Goal: Task Accomplishment & Management: Manage account settings

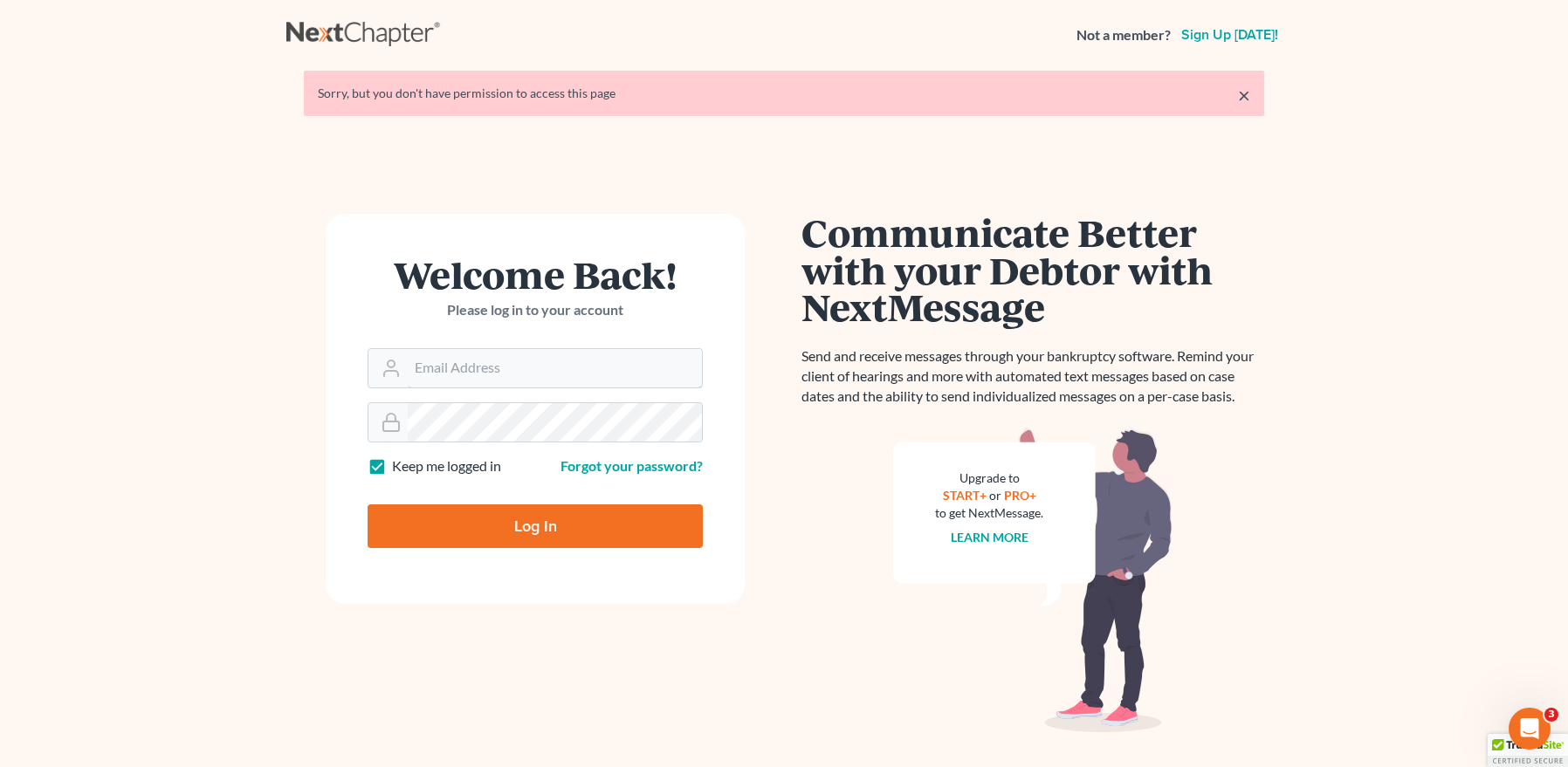
type input "[EMAIL_ADDRESS][DOMAIN_NAME]"
click at [543, 523] on input "Log In" at bounding box center [535, 526] width 335 height 43
type input "Thinking..."
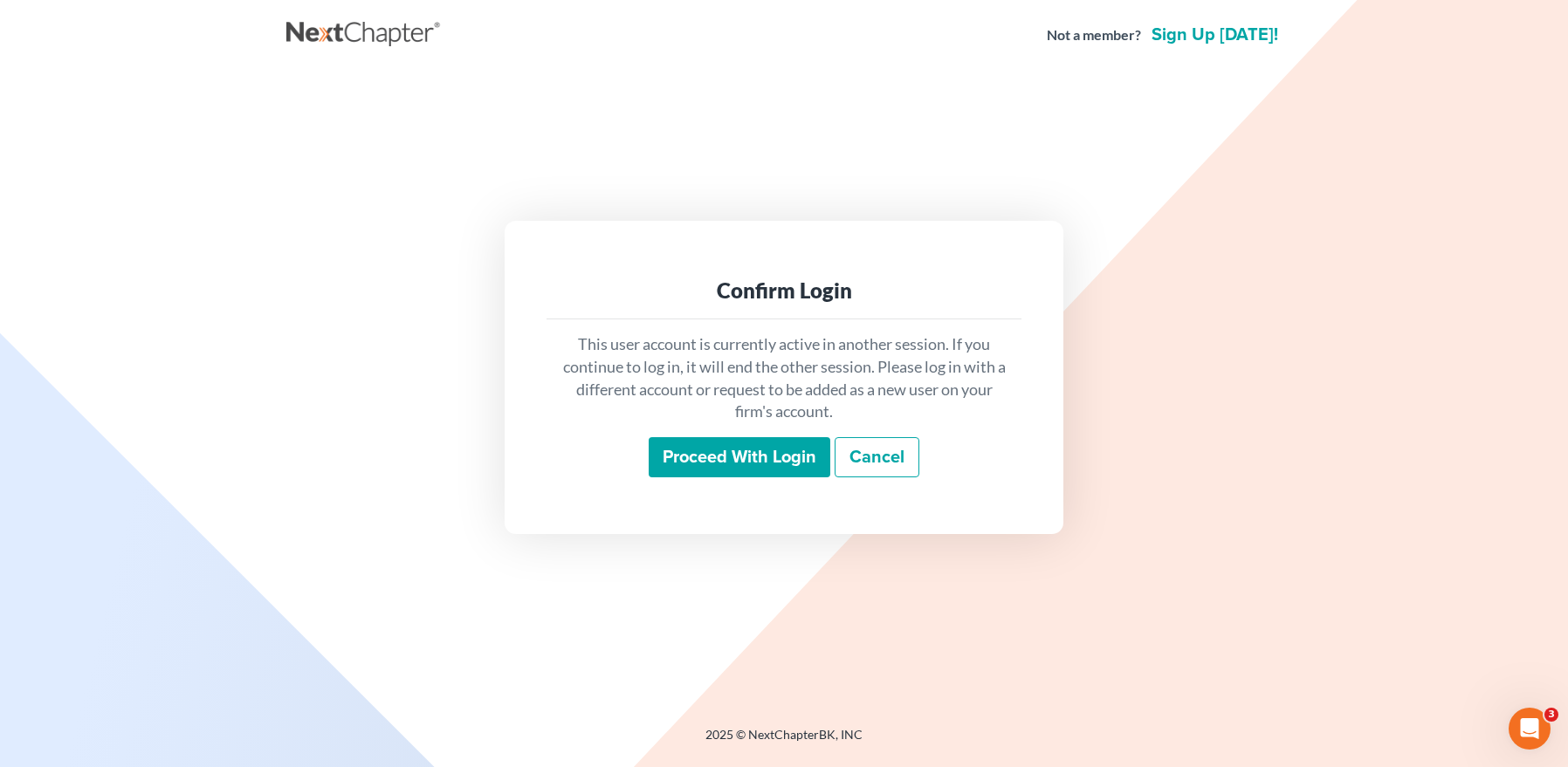
click at [691, 461] on input "Proceed with login" at bounding box center [739, 457] width 182 height 40
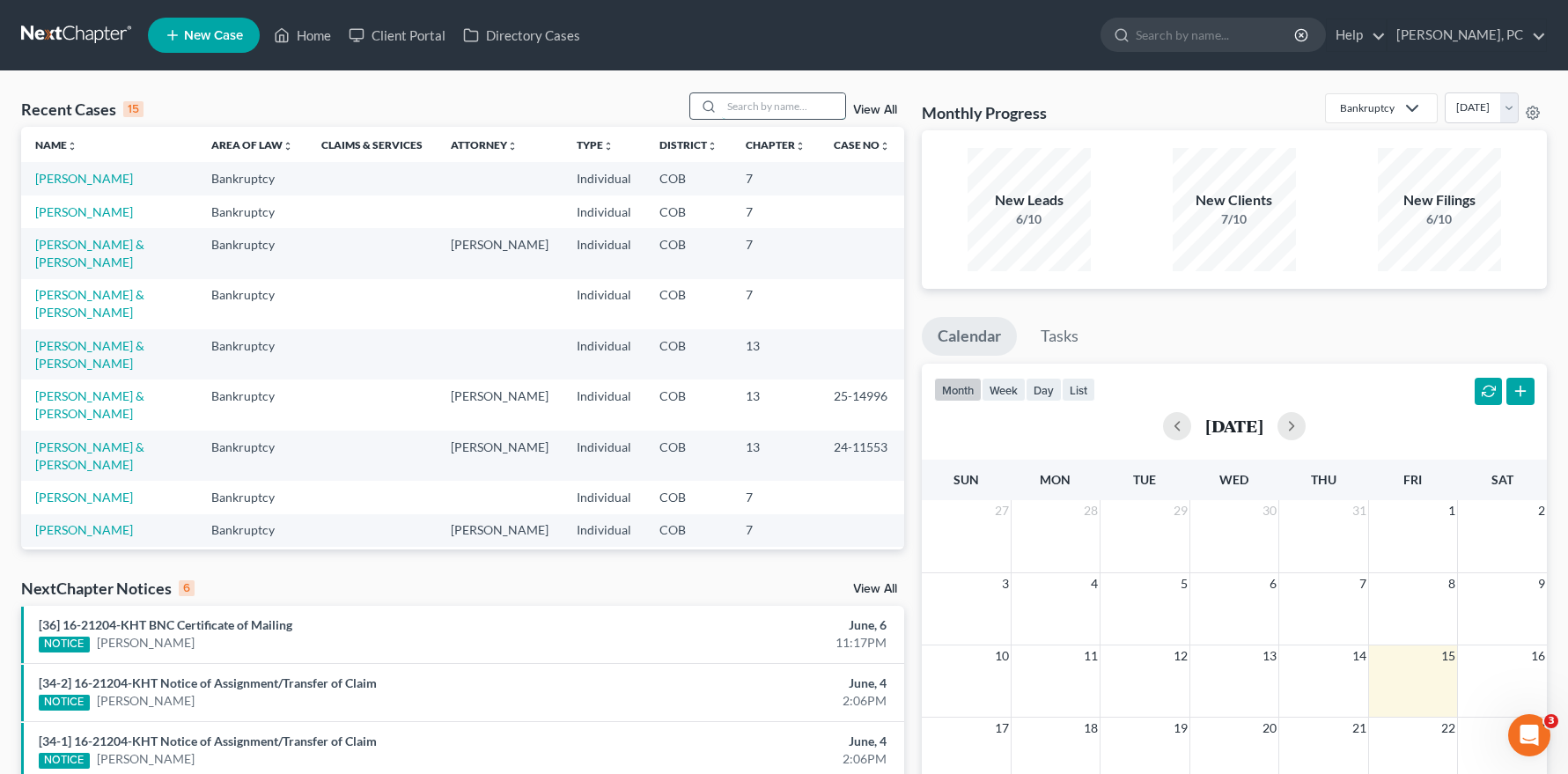
click at [762, 119] on div "Recent Cases 15 View All" at bounding box center [462, 109] width 883 height 34
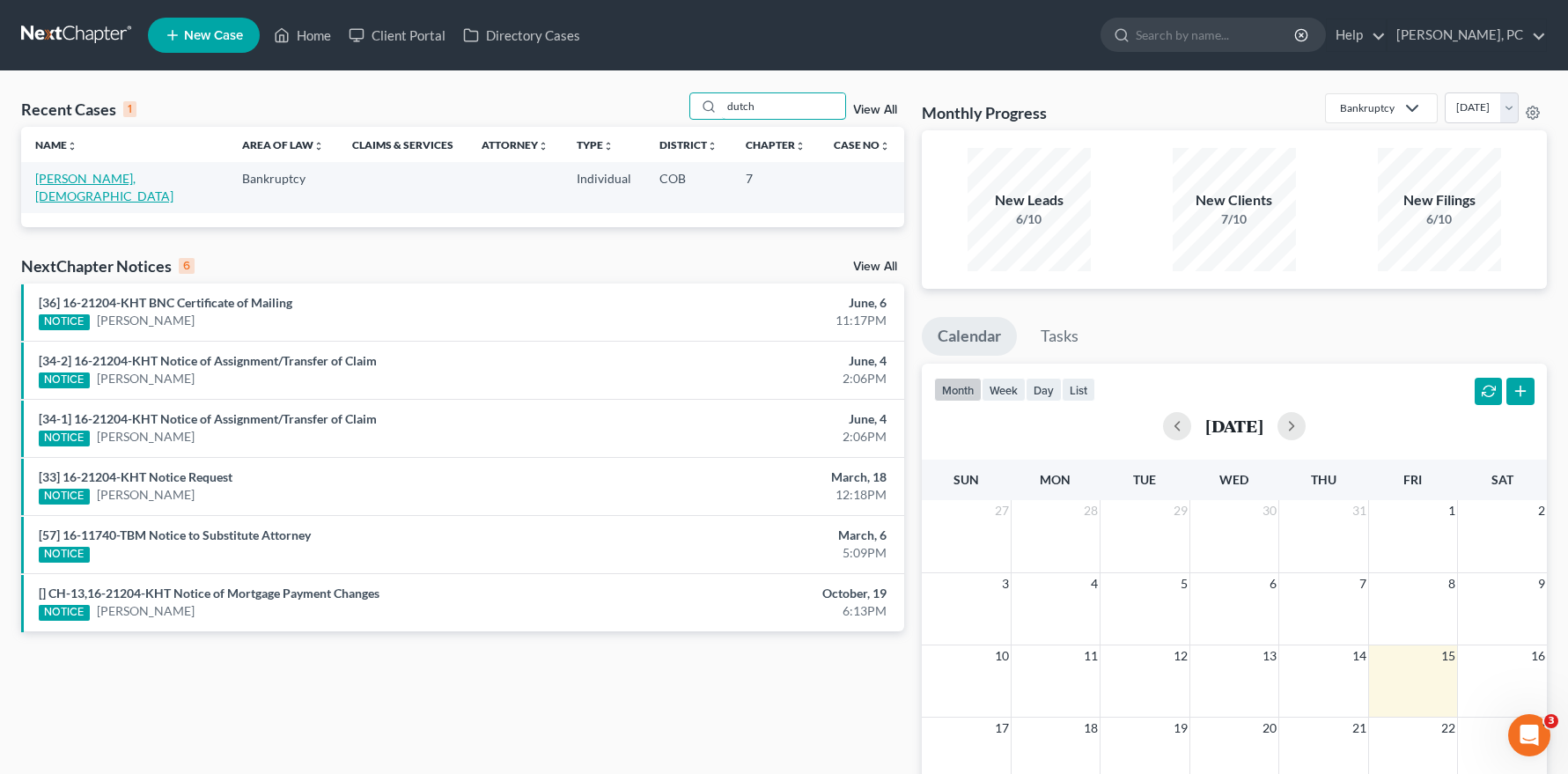
type input "dutch"
click at [94, 179] on link "Knudson, Dutch" at bounding box center [104, 187] width 139 height 32
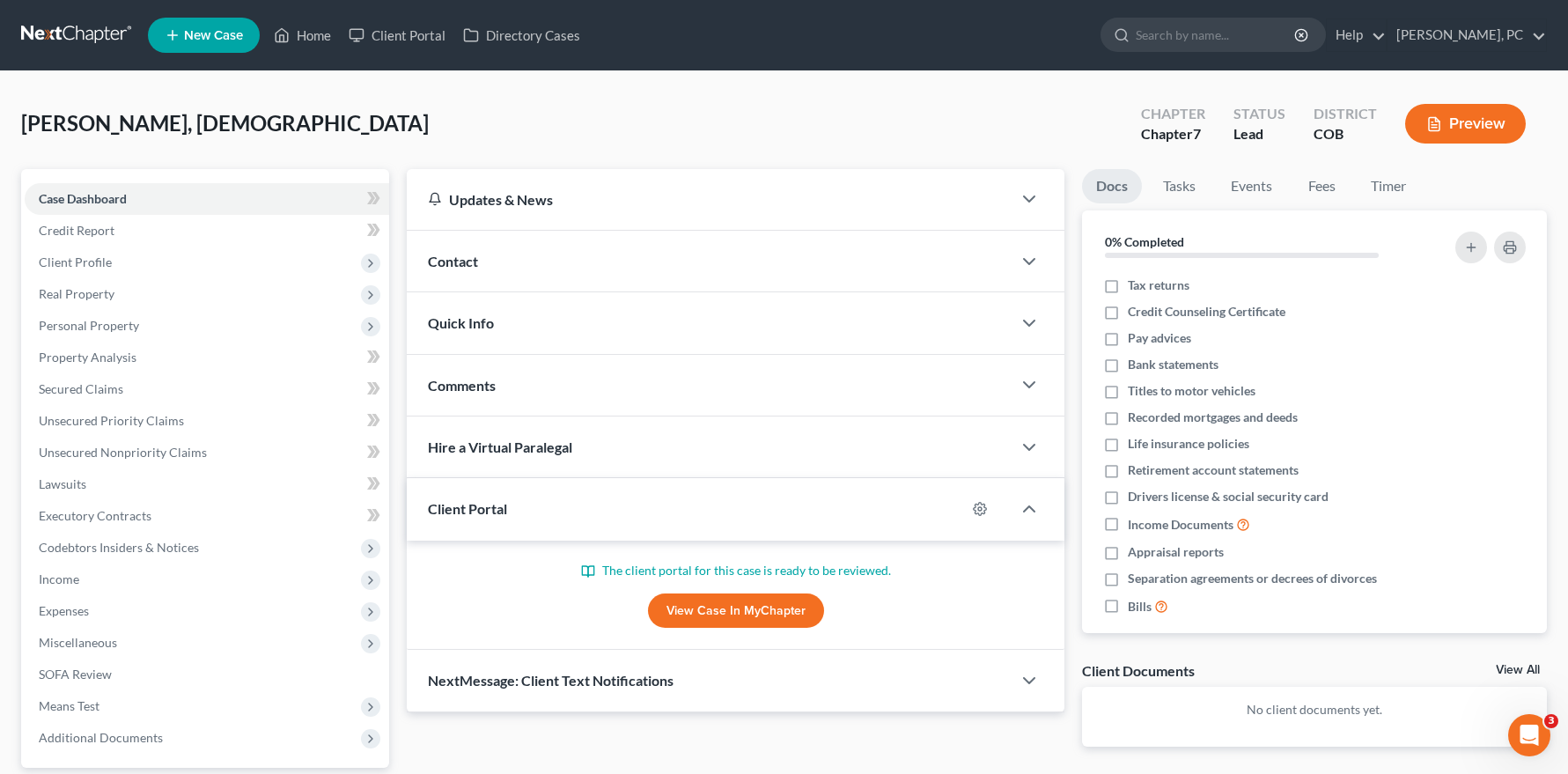
click at [688, 600] on link "View Case in MyChapter" at bounding box center [735, 610] width 176 height 35
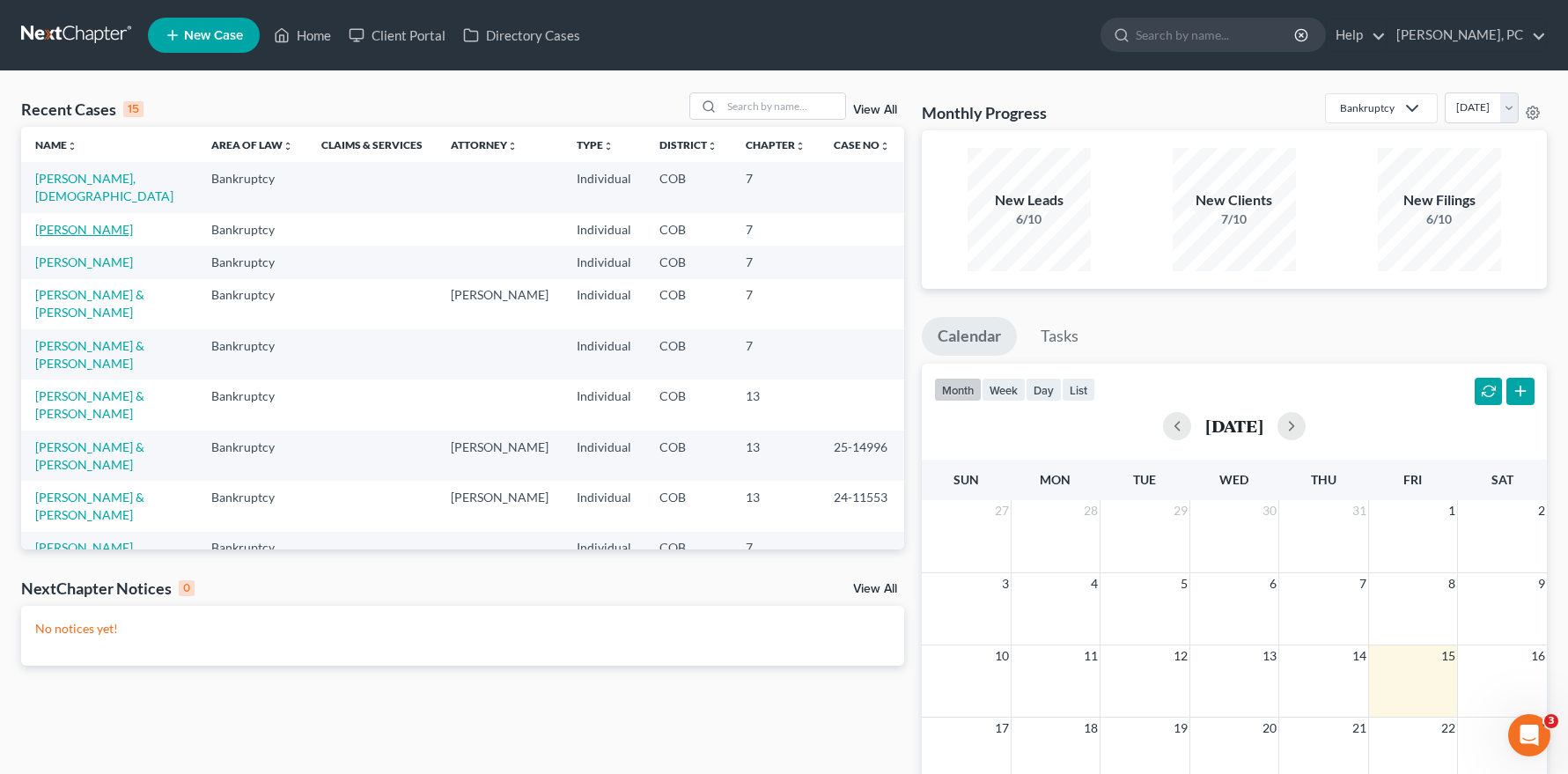
click at [113, 222] on link "[PERSON_NAME]" at bounding box center [83, 229] width 97 height 15
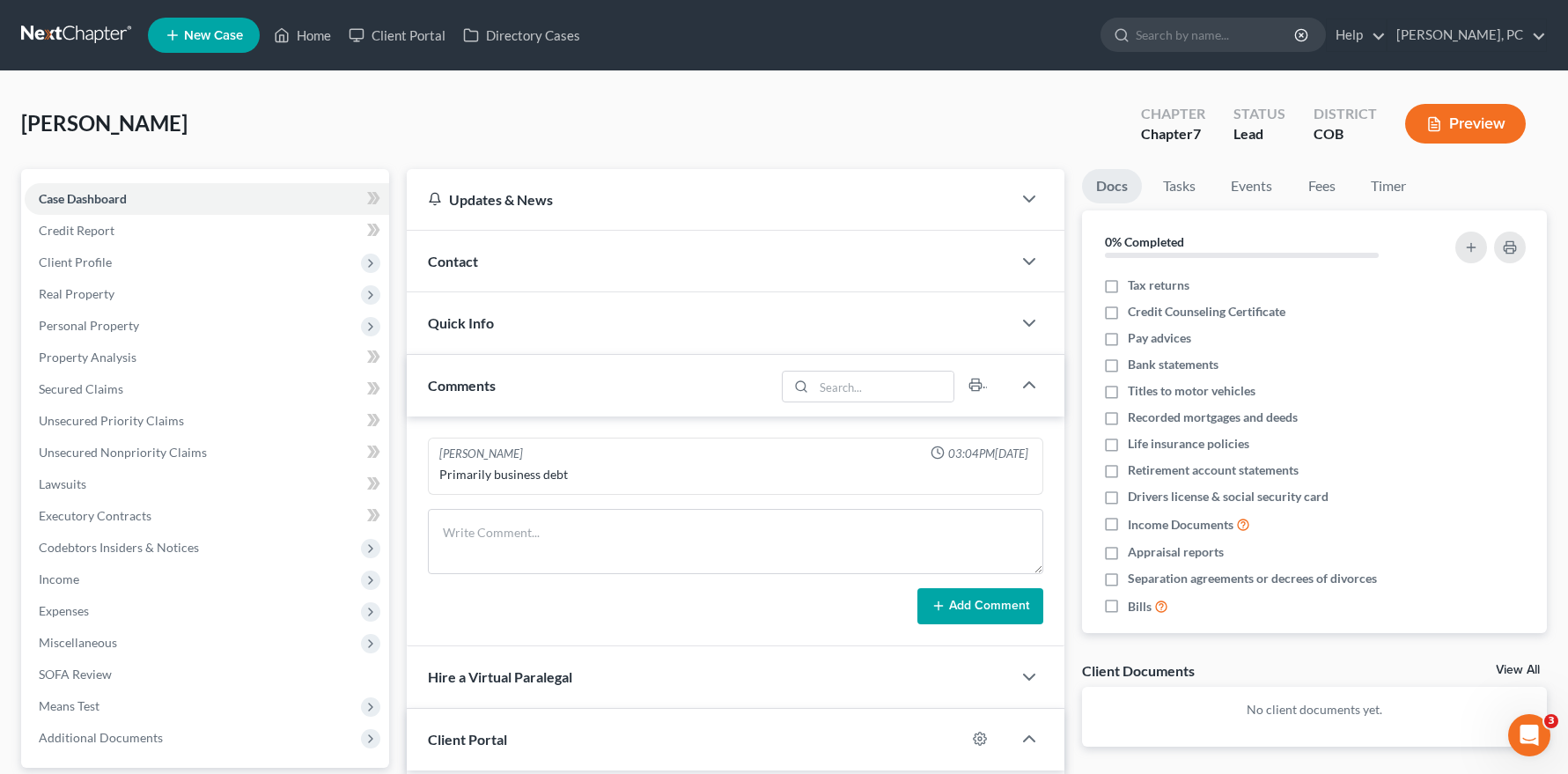
click at [943, 605] on icon at bounding box center [938, 606] width 14 height 14
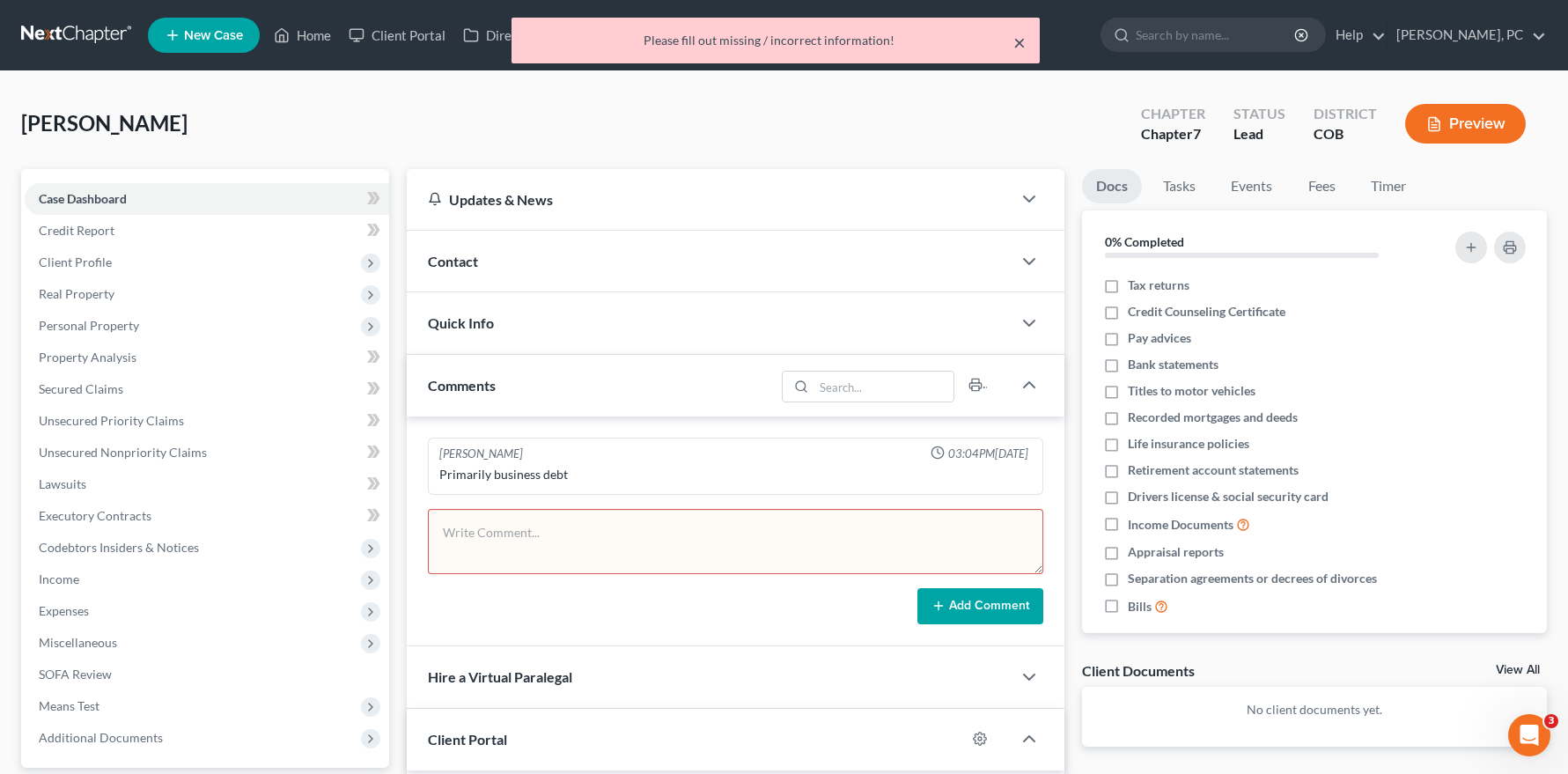
click at [1020, 45] on button "×" at bounding box center [1020, 42] width 13 height 21
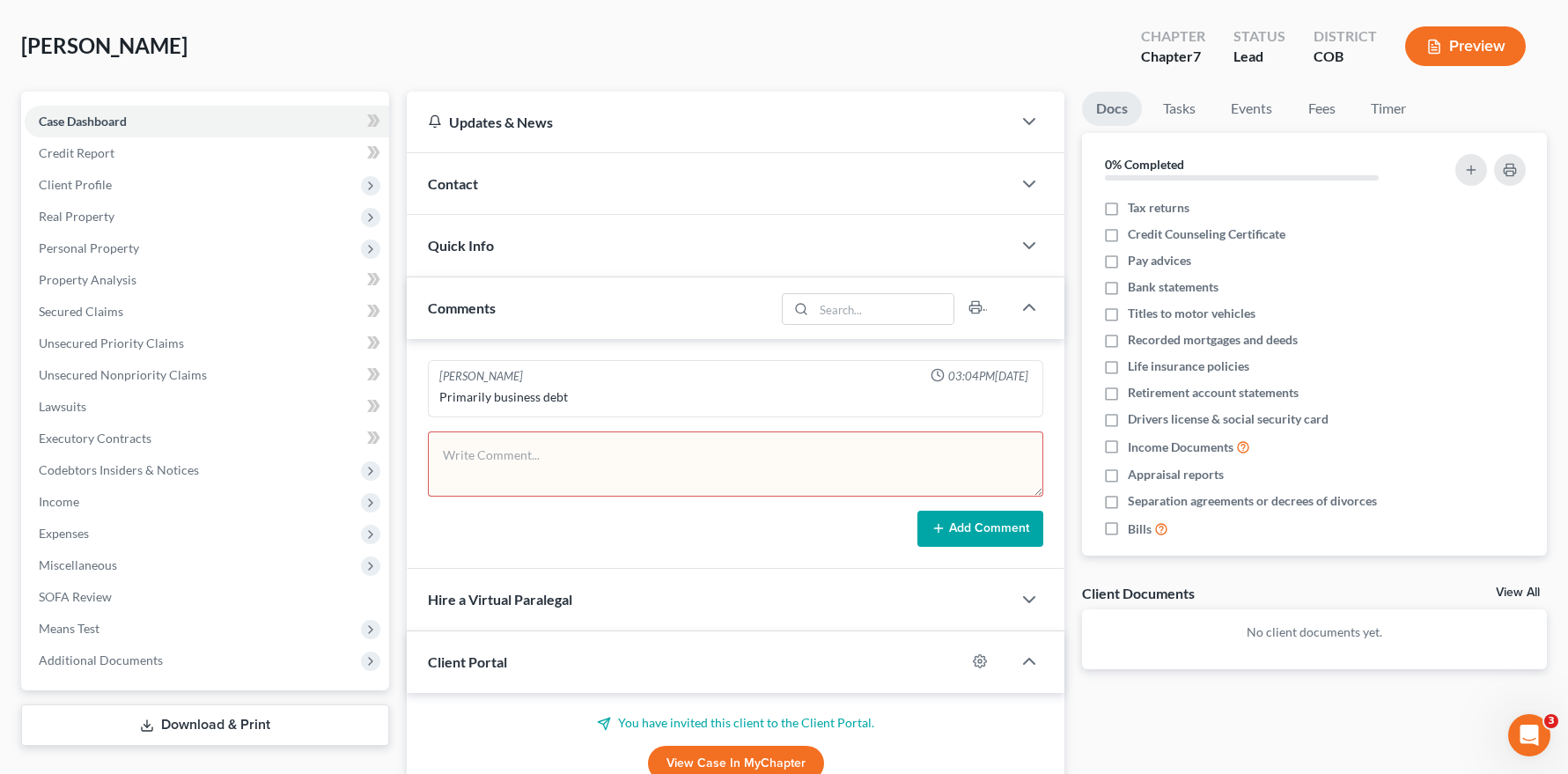
scroll to position [235, 0]
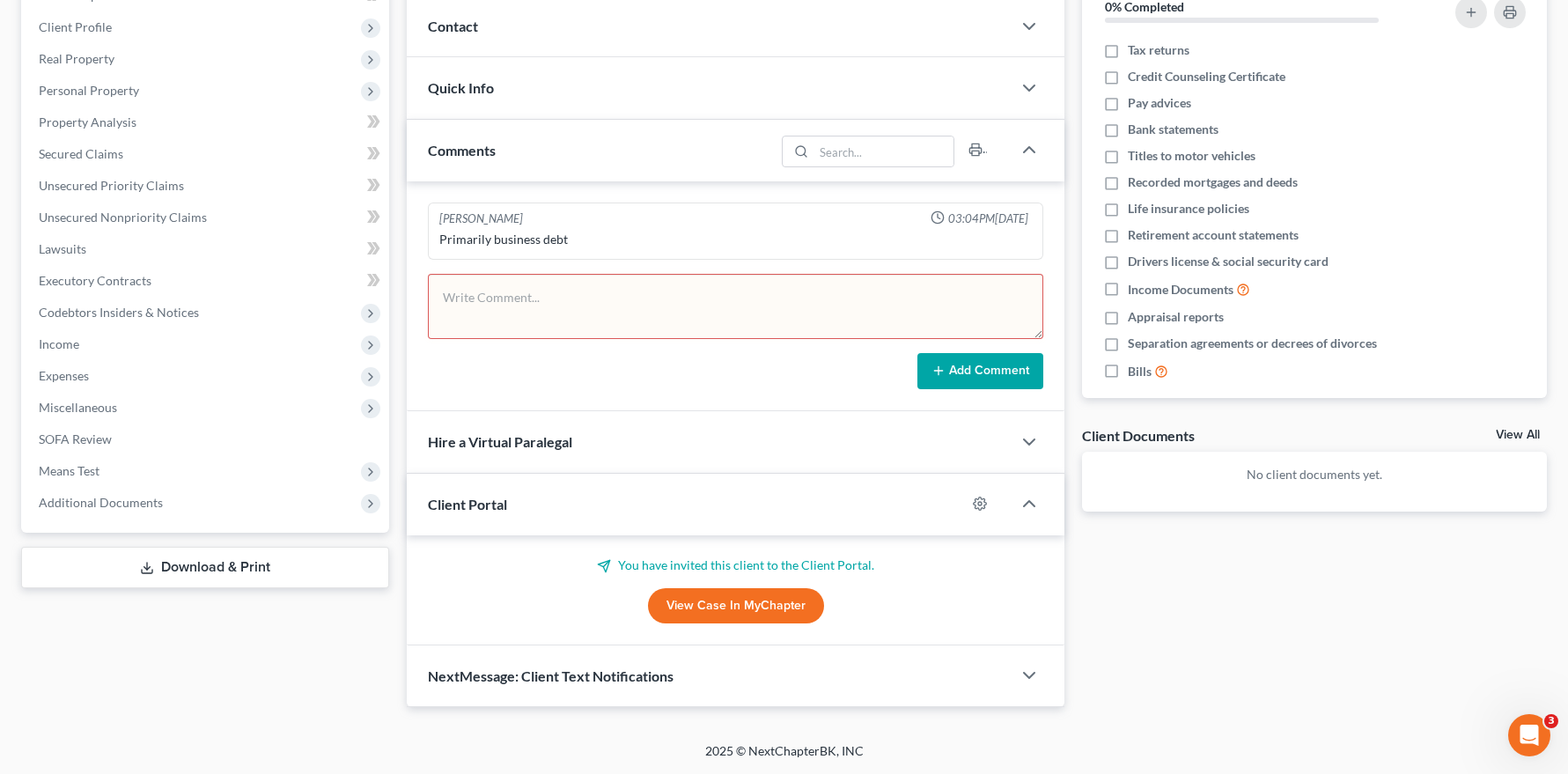
click at [671, 606] on link "View Case in MyChapter" at bounding box center [735, 605] width 176 height 35
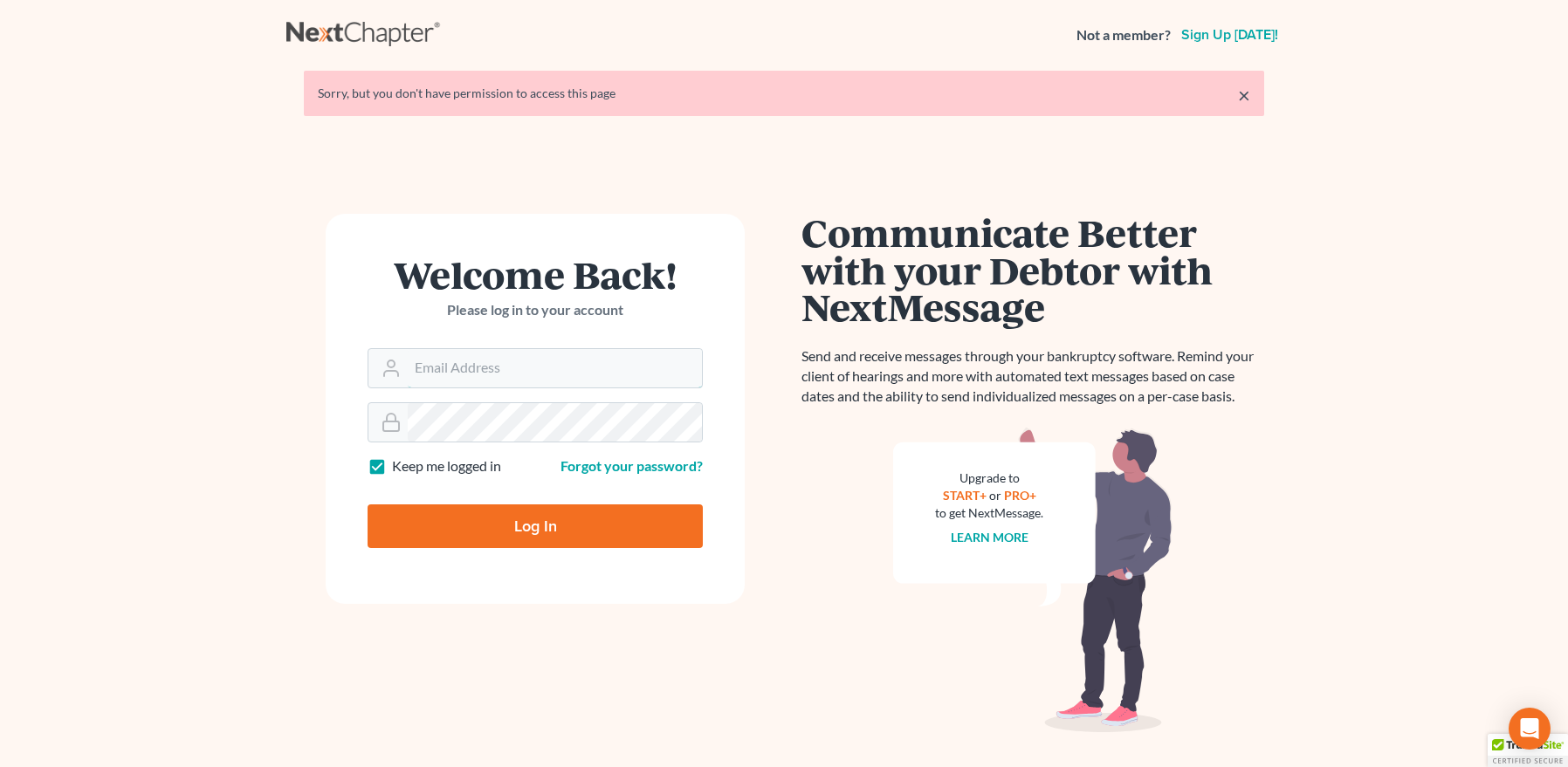
type input "[EMAIL_ADDRESS][DOMAIN_NAME]"
click at [567, 516] on input "Log In" at bounding box center [535, 526] width 335 height 43
type input "Thinking..."
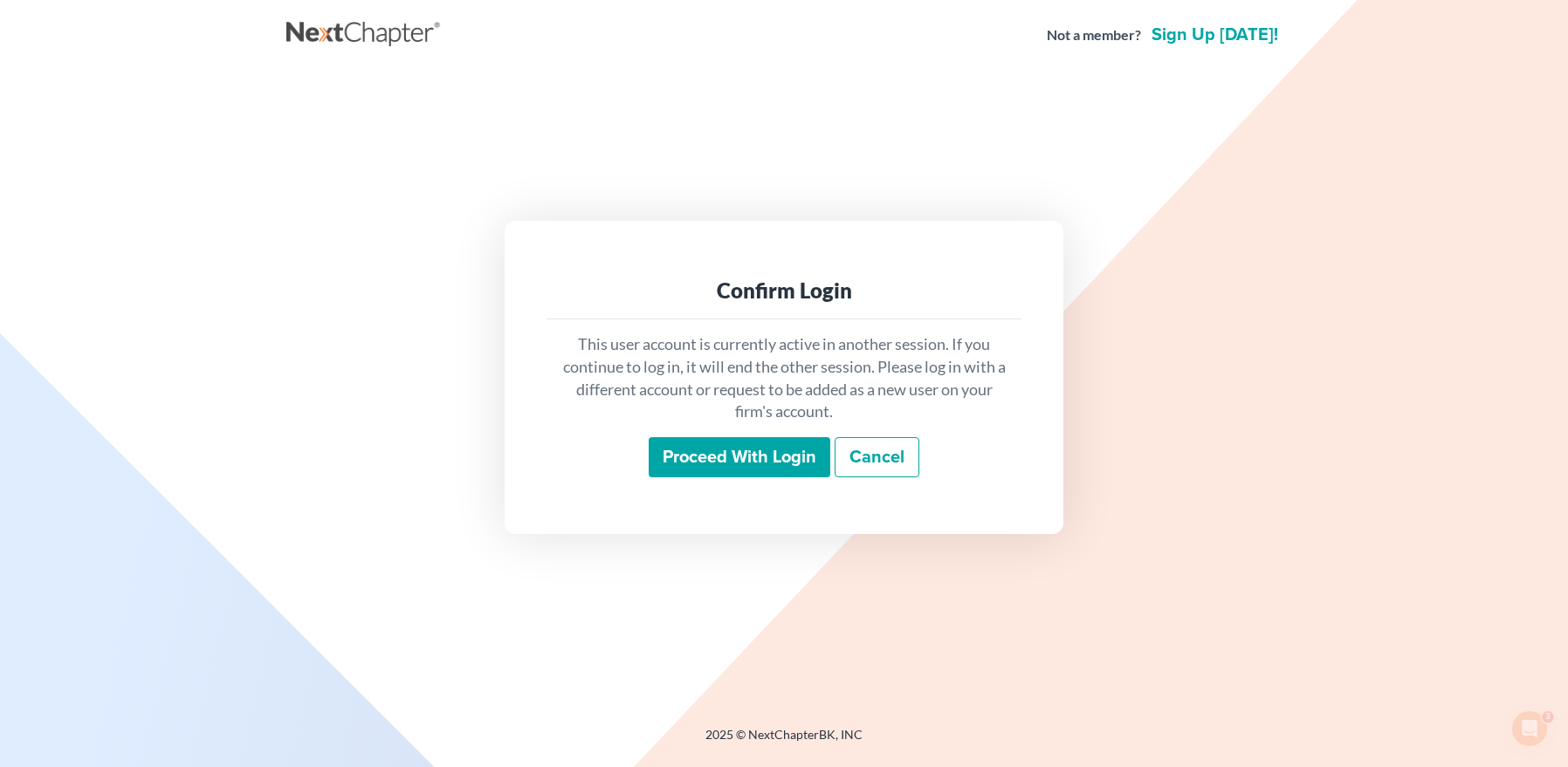
click at [695, 461] on input "Proceed with login" at bounding box center [739, 457] width 182 height 40
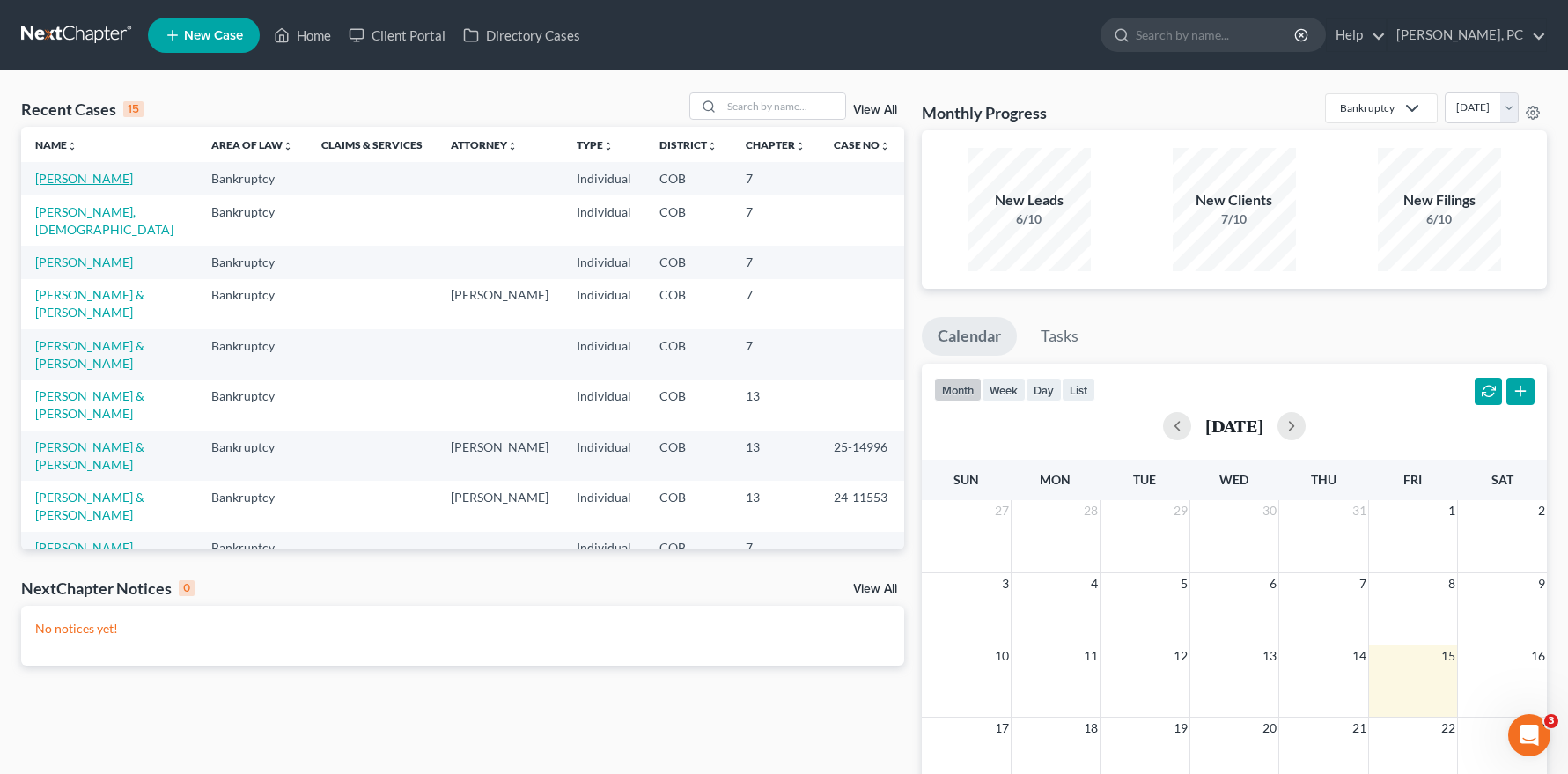
click at [86, 177] on link "Twumasi, Joseph" at bounding box center [83, 178] width 97 height 15
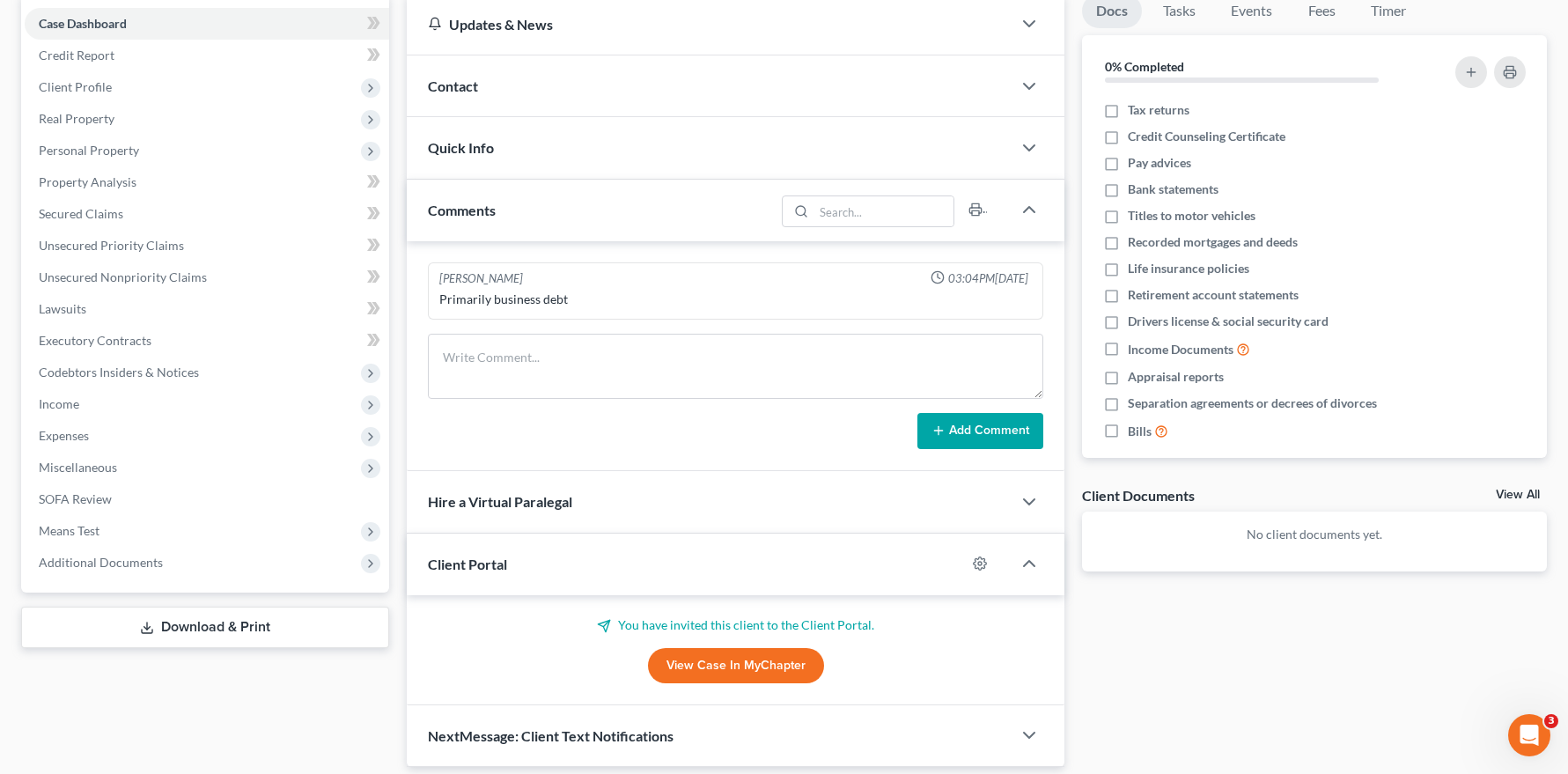
scroll to position [176, 0]
click at [671, 664] on link "View Case in MyChapter" at bounding box center [735, 664] width 176 height 35
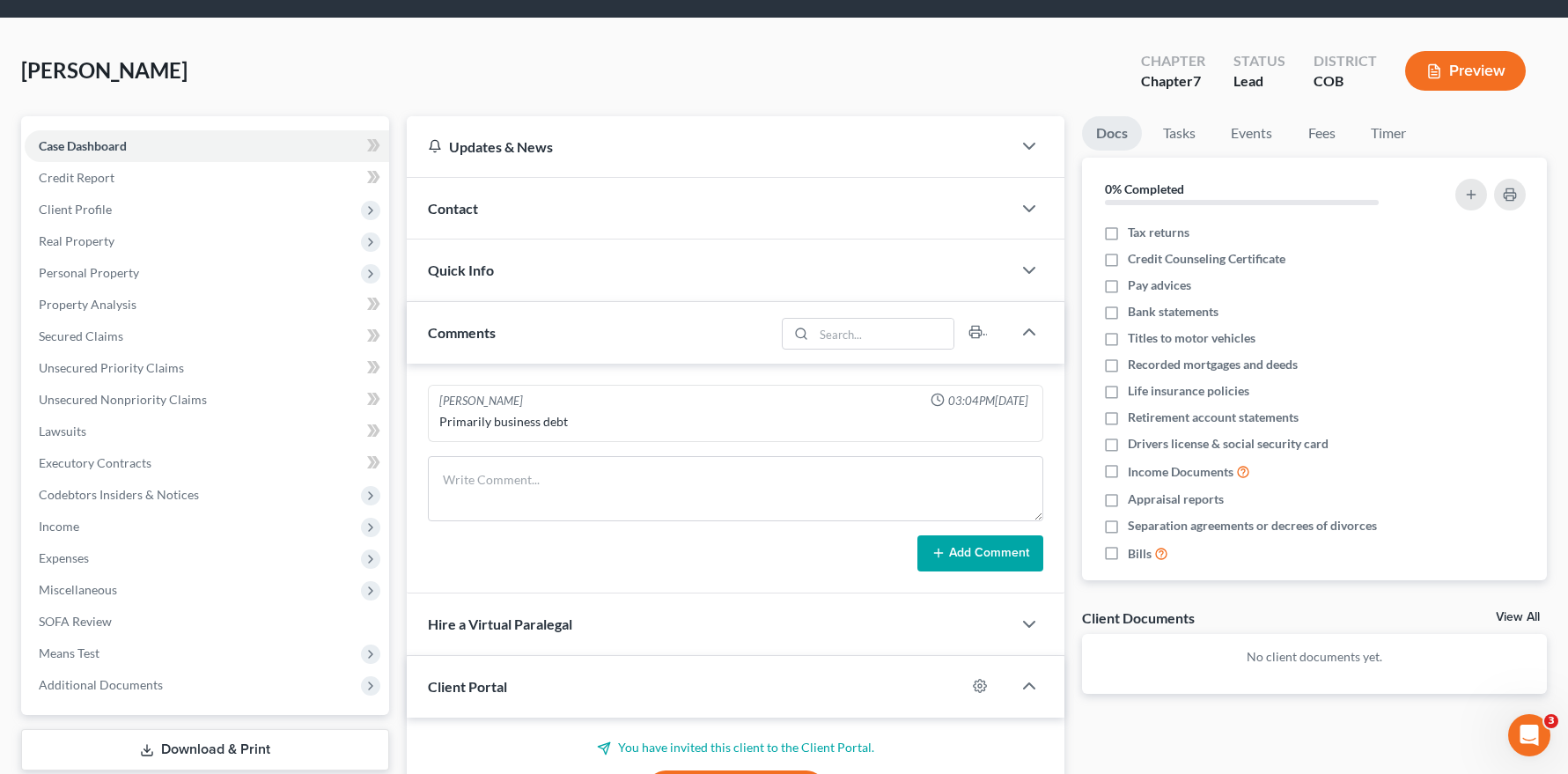
scroll to position [0, 0]
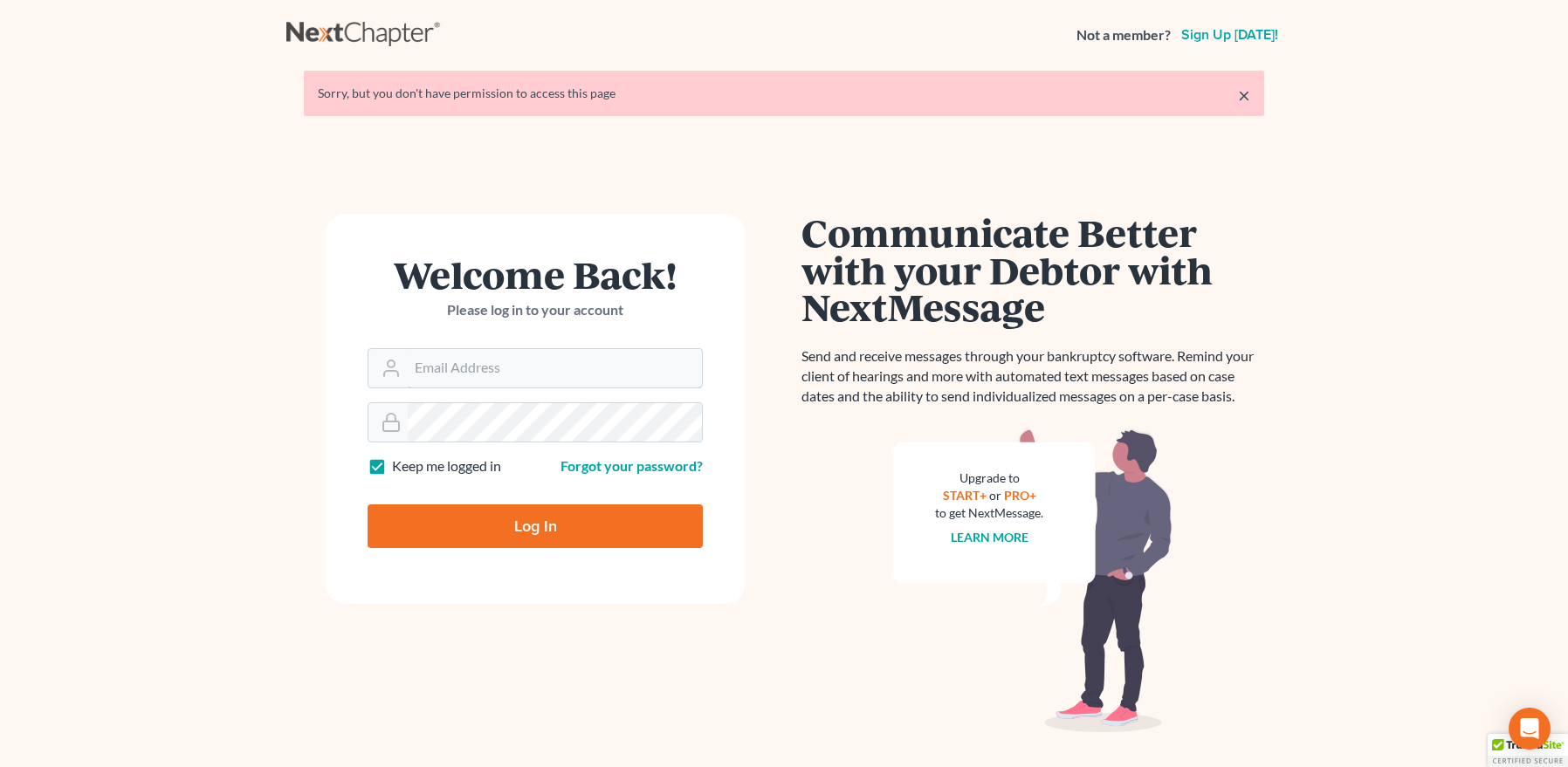
type input "[EMAIL_ADDRESS][DOMAIN_NAME]"
click at [528, 522] on input "Log In" at bounding box center [535, 526] width 335 height 43
type input "Thinking..."
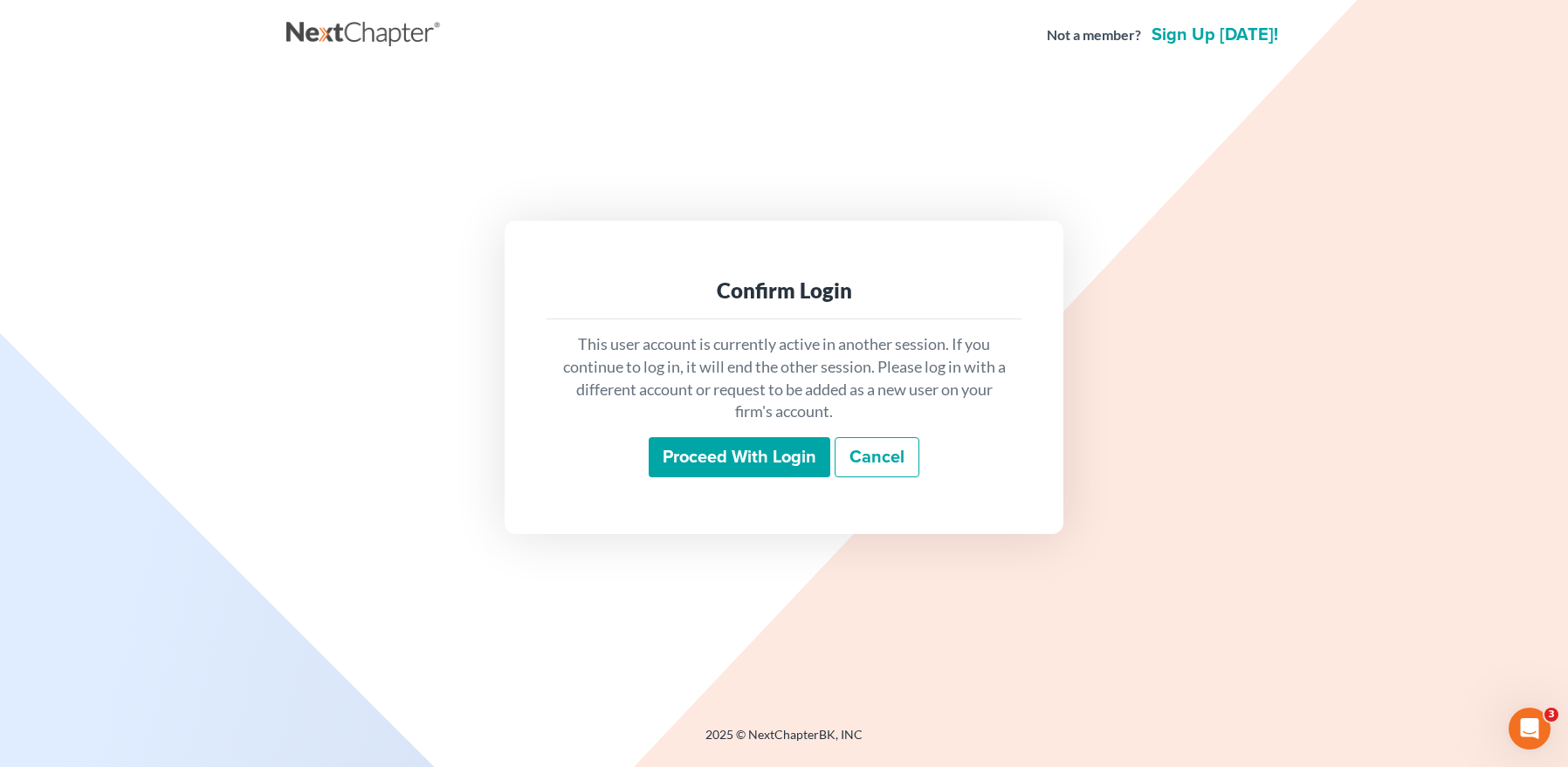
click at [670, 443] on input "Proceed with login" at bounding box center [739, 457] width 182 height 40
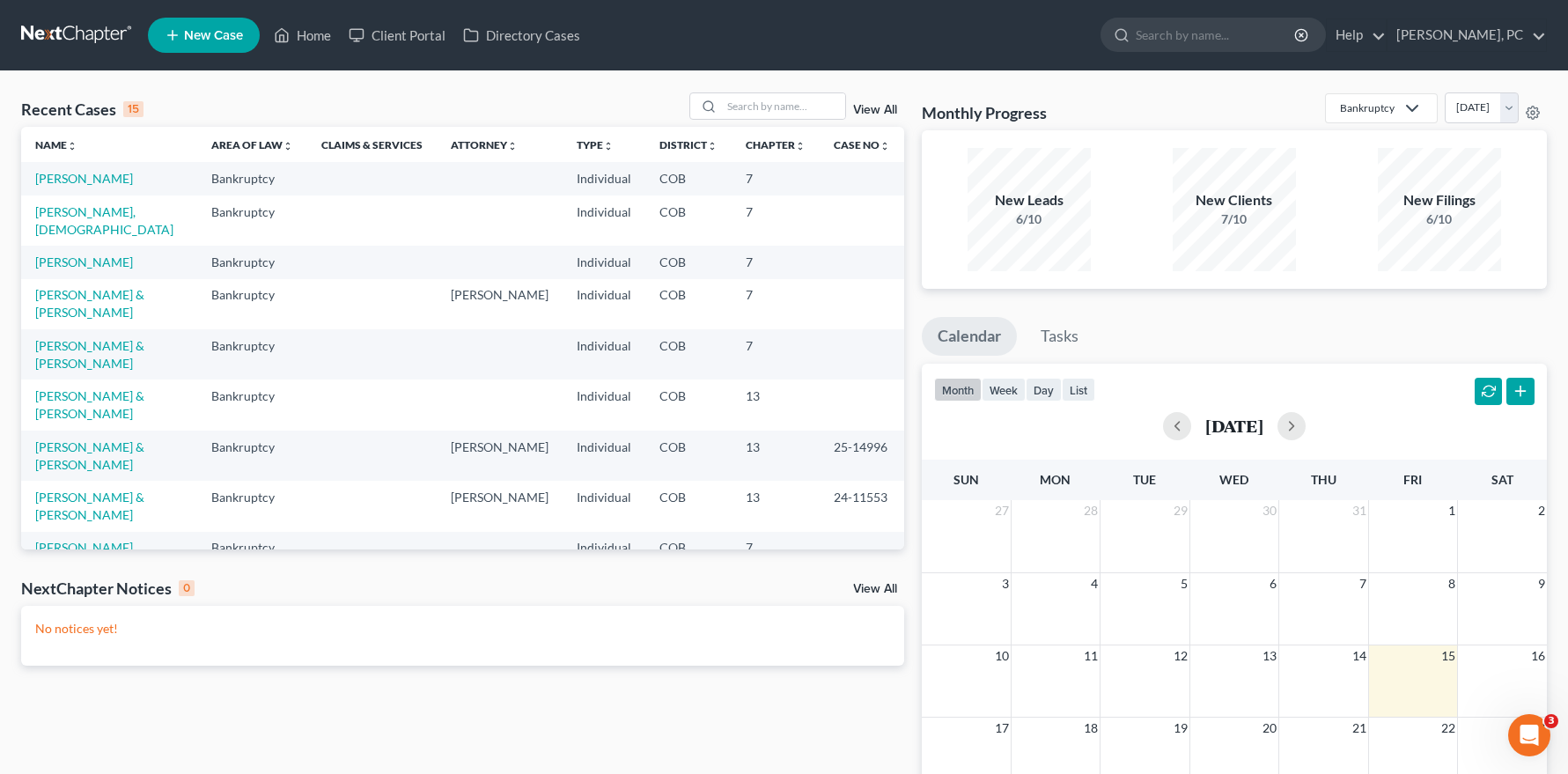
click at [871, 105] on link "View All" at bounding box center [875, 110] width 44 height 13
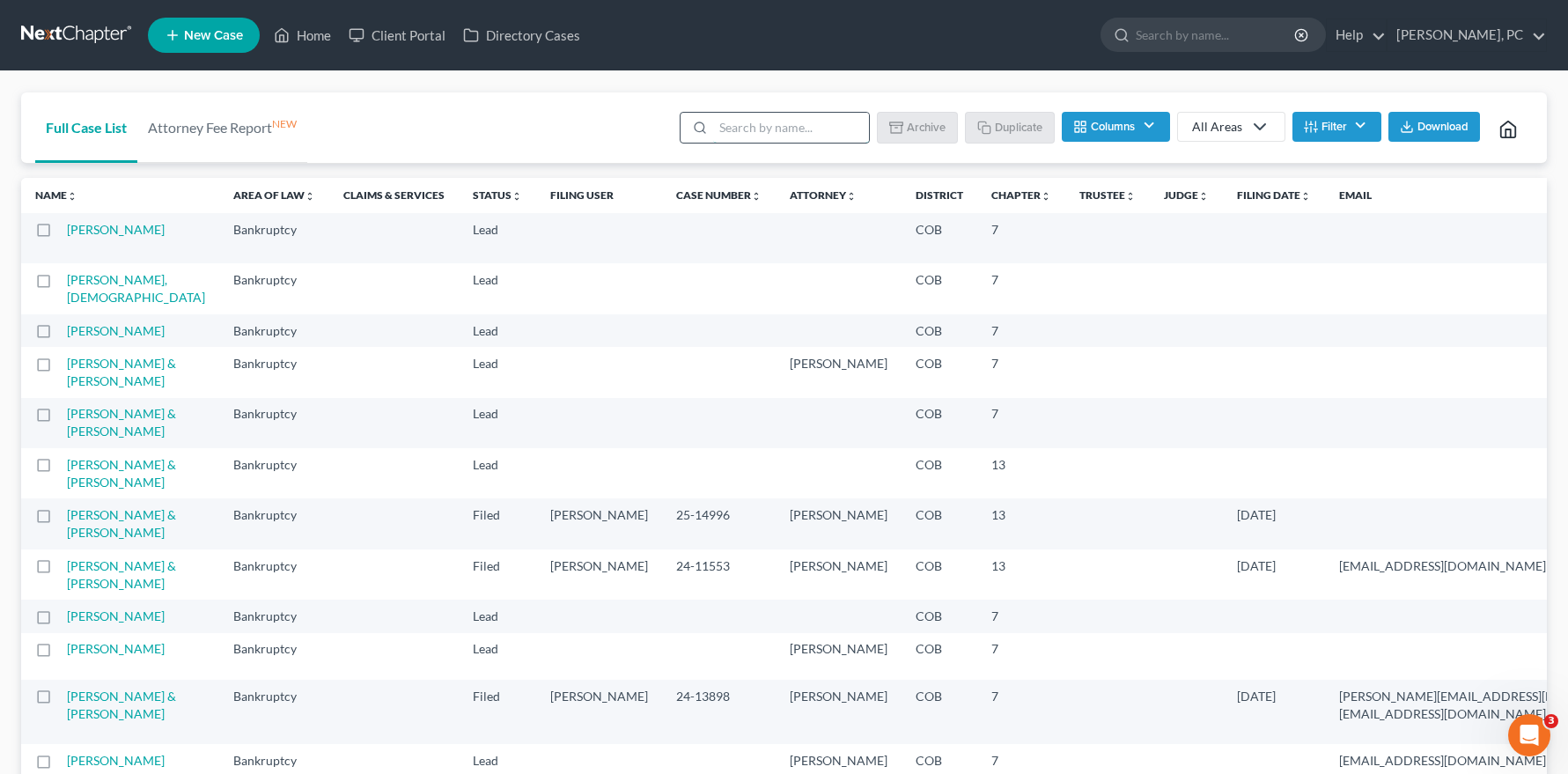
click at [738, 120] on input "search" at bounding box center [791, 127] width 156 height 30
type input "martinez"
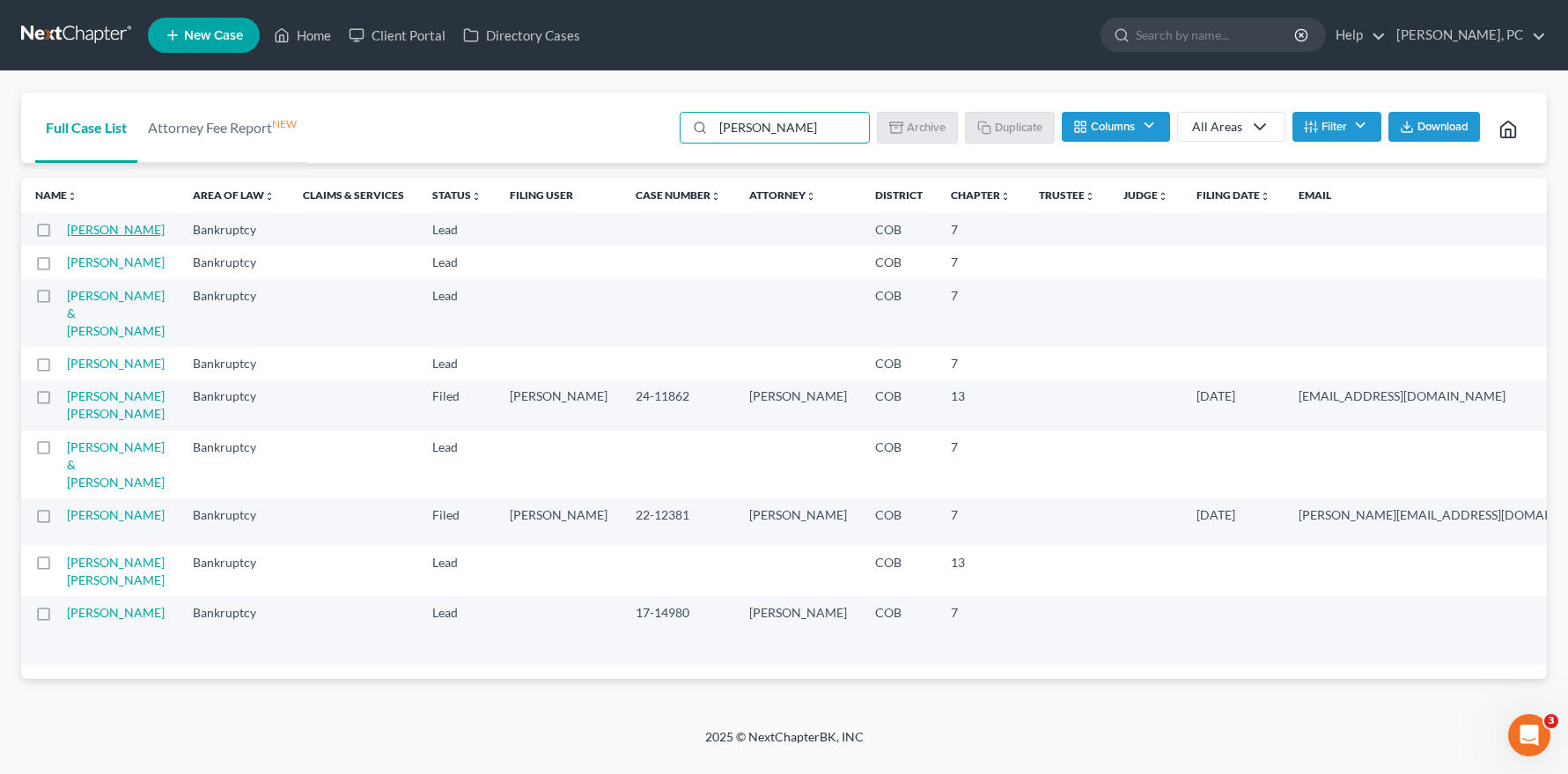
scroll to position [0, 1]
click at [89, 232] on link "Martinez, Adrian" at bounding box center [114, 229] width 97 height 15
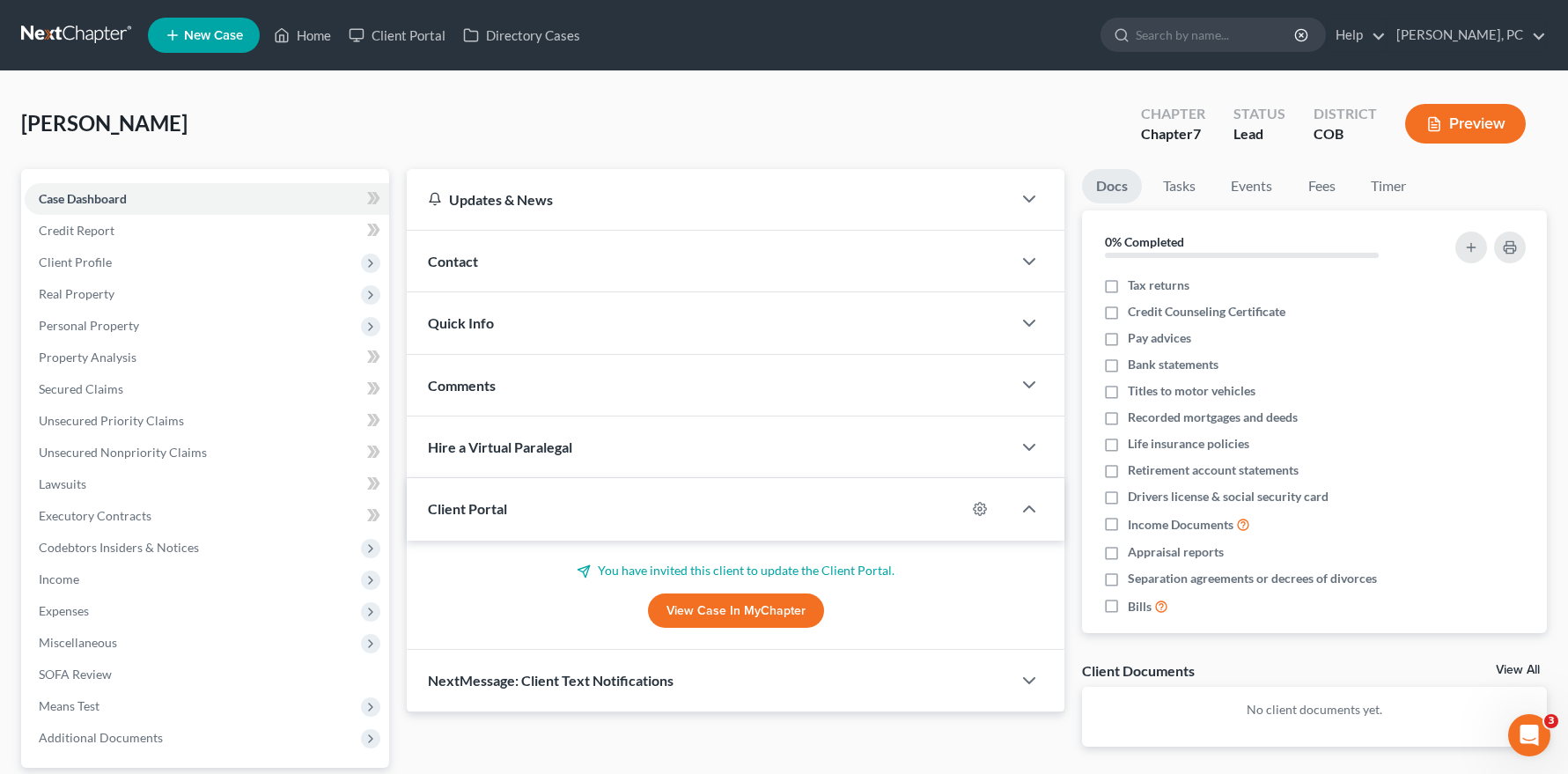
click at [690, 605] on link "View Case in MyChapter" at bounding box center [735, 610] width 176 height 35
